Goal: Task Accomplishment & Management: Manage account settings

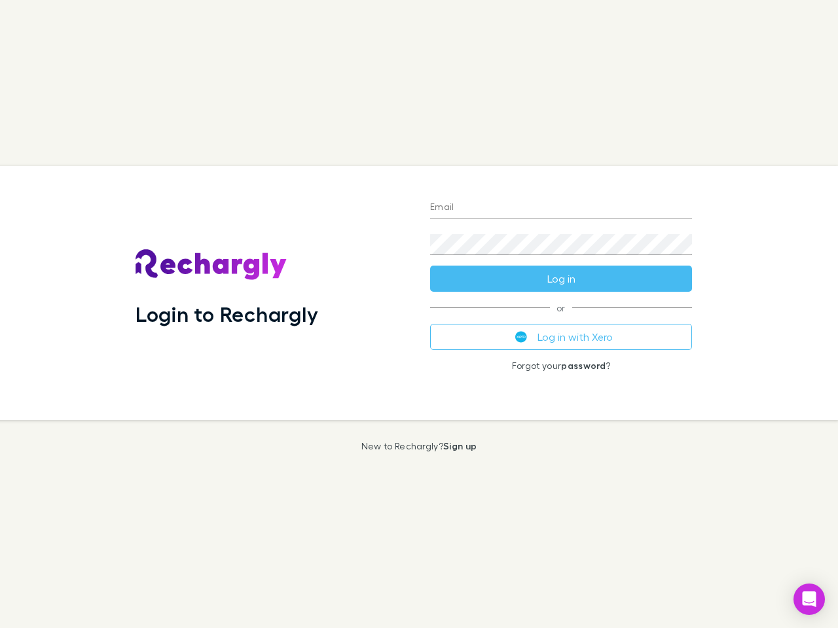
click at [419, 314] on div "Login to Rechargly" at bounding box center [272, 293] width 294 height 254
click at [561, 208] on input "Email" at bounding box center [561, 208] width 262 height 21
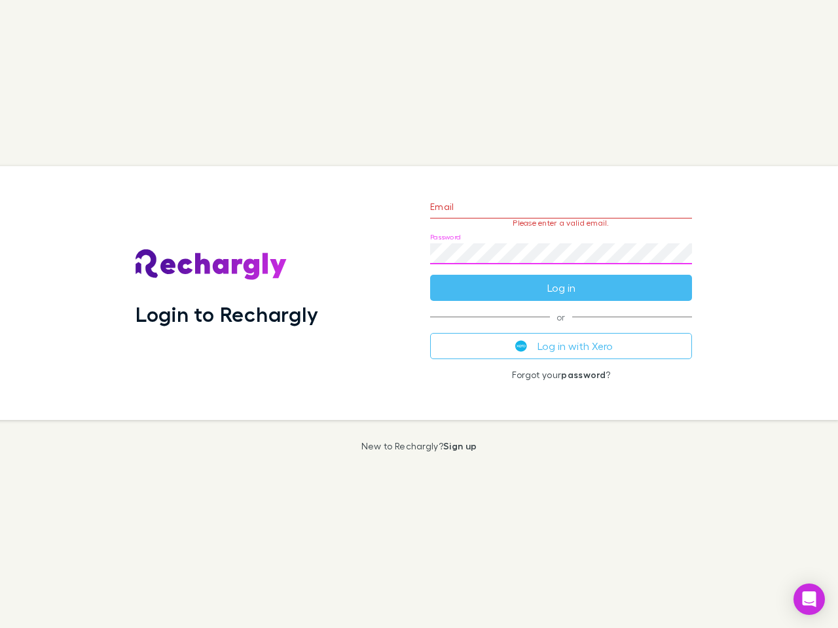
click at [561, 279] on form "Email Please enter a valid email. Password Log in" at bounding box center [561, 244] width 262 height 114
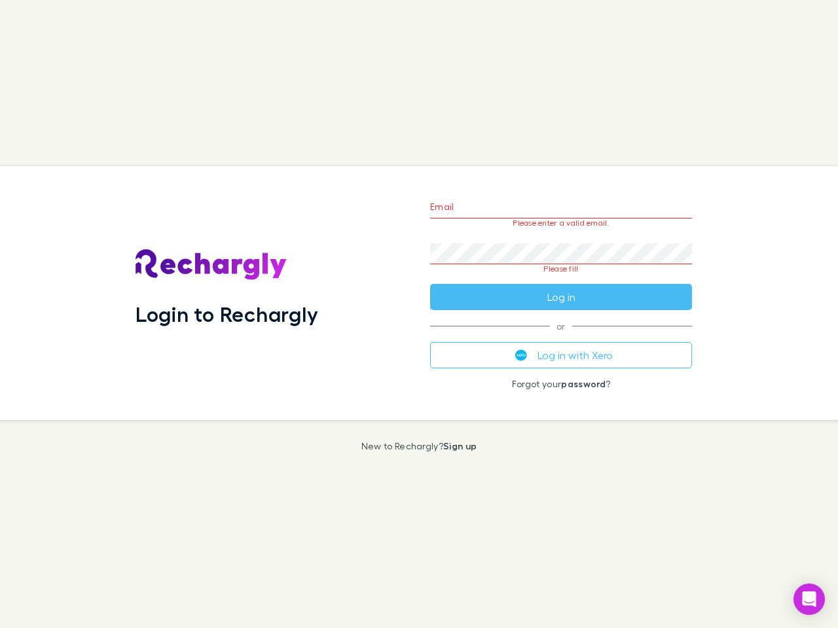
click at [561, 337] on div "Email Please enter a valid email. Password Please fill Log in or Log in with Xe…" at bounding box center [560, 293] width 283 height 254
click at [809, 599] on icon "Open Intercom Messenger" at bounding box center [809, 600] width 14 height 16
